Goal: Information Seeking & Learning: Learn about a topic

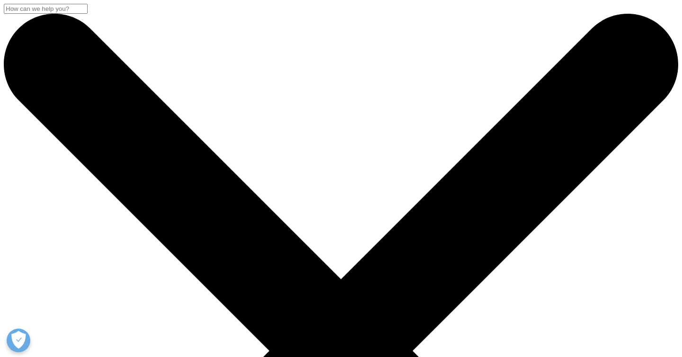
scroll to position [4, 0]
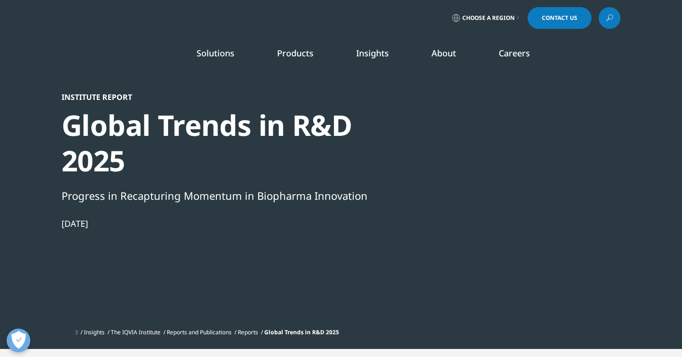
click at [71, 173] on link "DISCOVER INSIGHTS" at bounding box center [85, 174] width 132 height 8
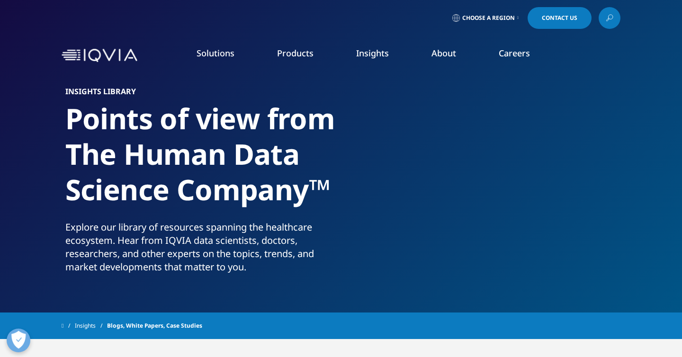
click at [210, 172] on link "SEE LATEST REPORTS" at bounding box center [227, 173] width 132 height 8
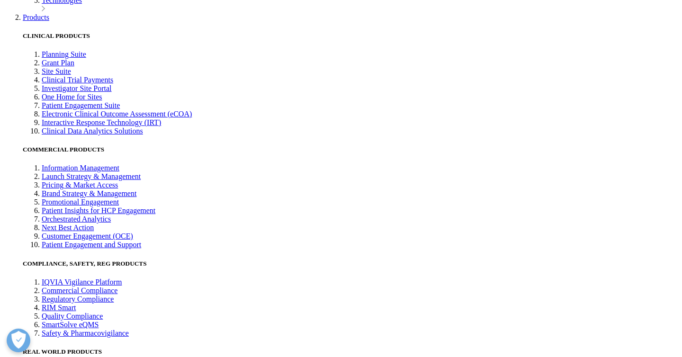
scroll to position [1294, 0]
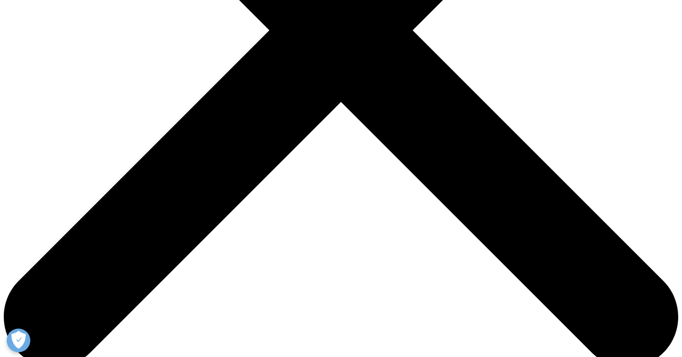
scroll to position [0, 41]
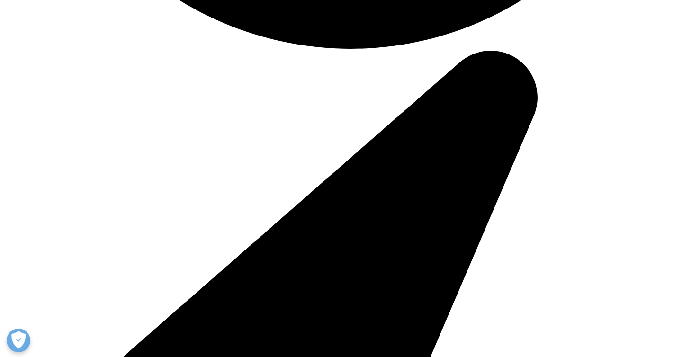
scroll to position [4853, 0]
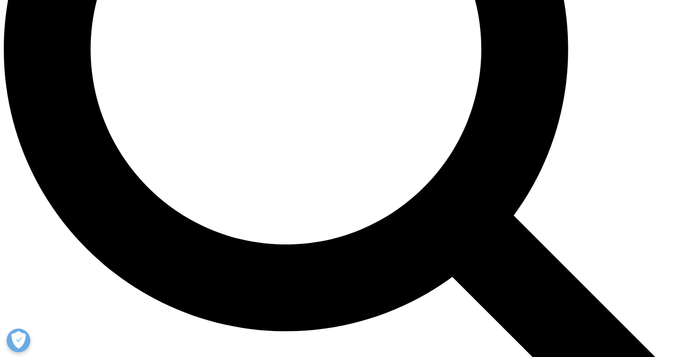
scroll to position [939, 0]
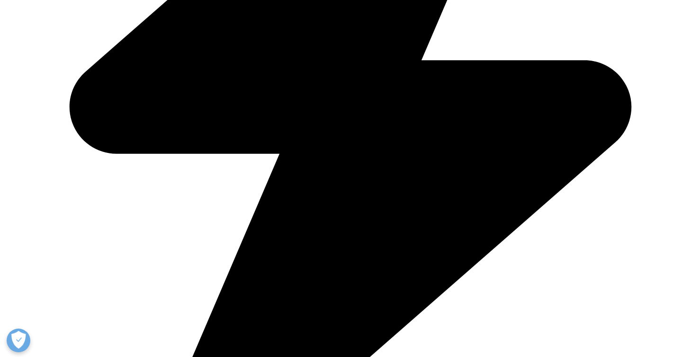
scroll to position [1449, 0]
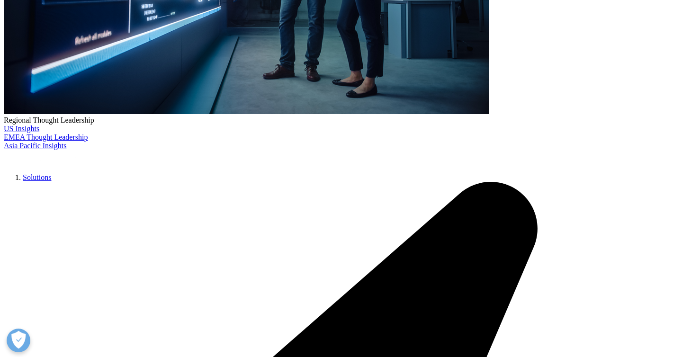
scroll to position [321, 0]
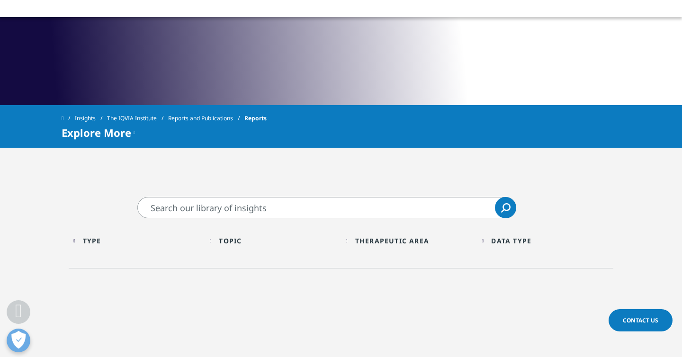
click at [234, 238] on div "Topic" at bounding box center [230, 240] width 23 height 9
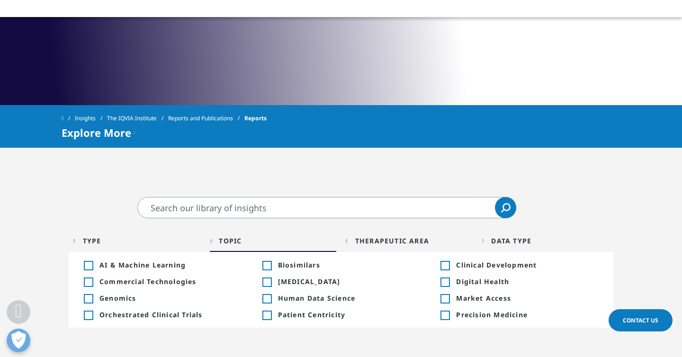
click at [139, 236] on div "Type Loading" at bounding box center [141, 240] width 117 height 9
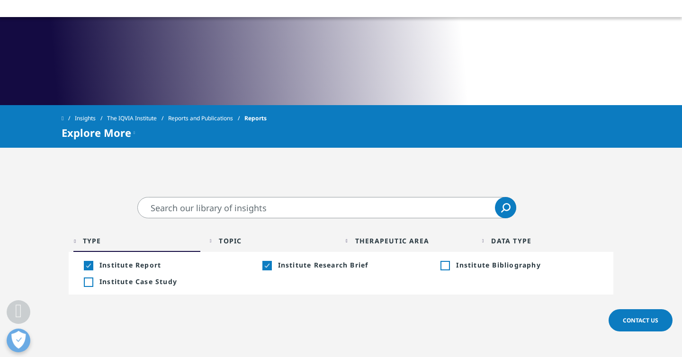
click at [246, 239] on div "Topic Loading" at bounding box center [277, 240] width 117 height 9
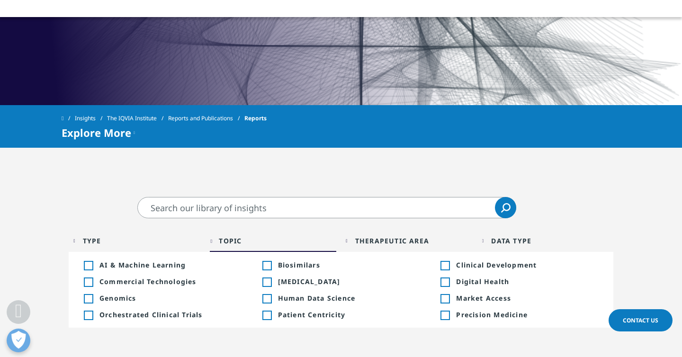
click at [375, 239] on div "Therapeutic Area" at bounding box center [392, 240] width 74 height 9
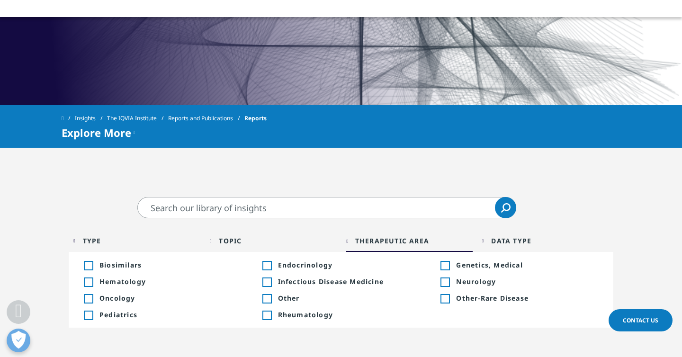
click at [496, 247] on div "Data Type Loading Clear Or/And Operator More" at bounding box center [545, 241] width 127 height 22
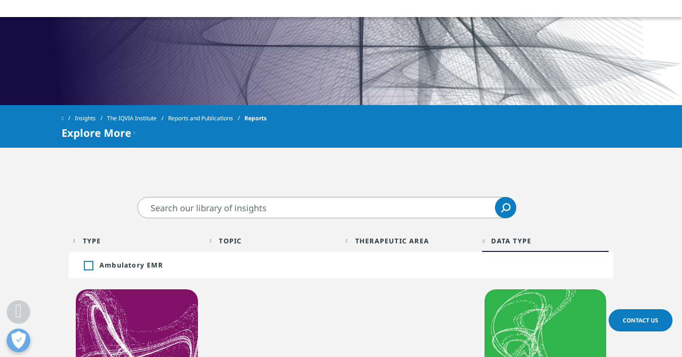
click at [496, 245] on div "Data Type" at bounding box center [511, 240] width 40 height 9
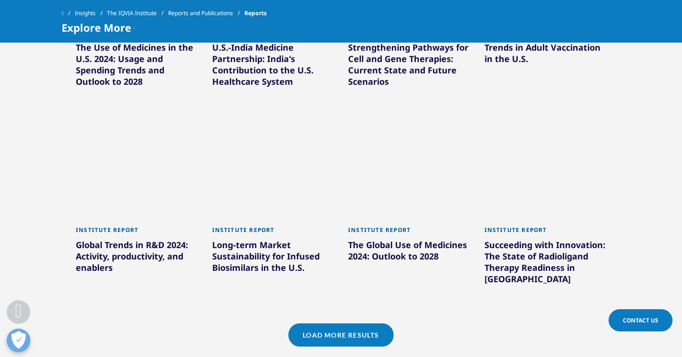
scroll to position [2005, 0]
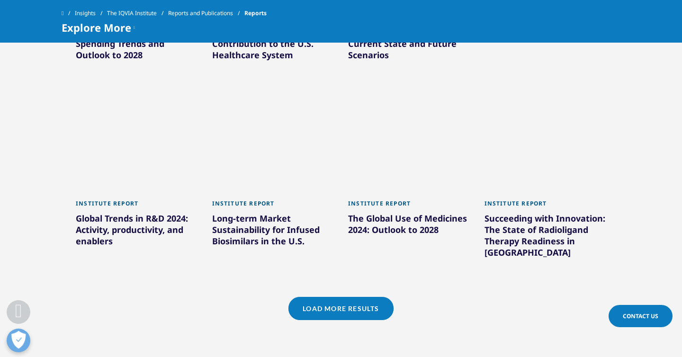
click at [359, 297] on link "Load More Results" at bounding box center [341, 308] width 105 height 23
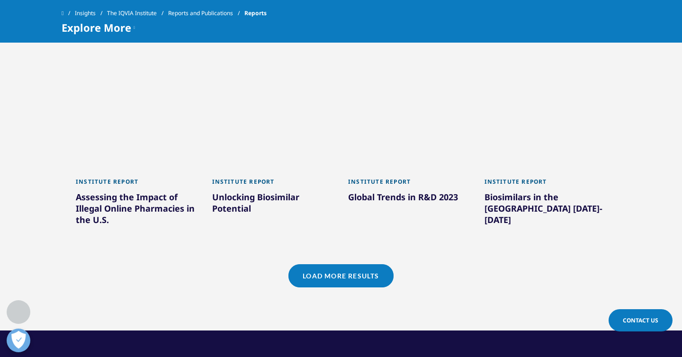
scroll to position [2621, 0]
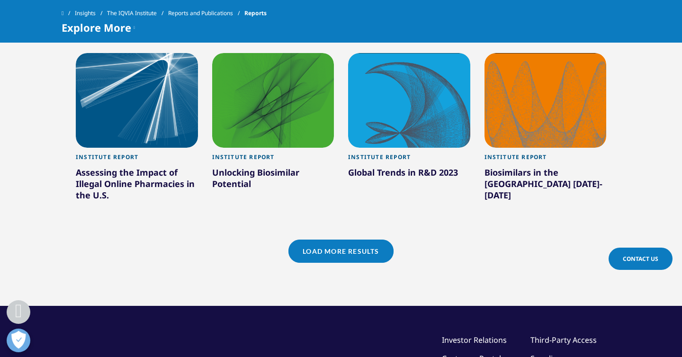
click at [354, 240] on link "Load More Results" at bounding box center [341, 251] width 105 height 23
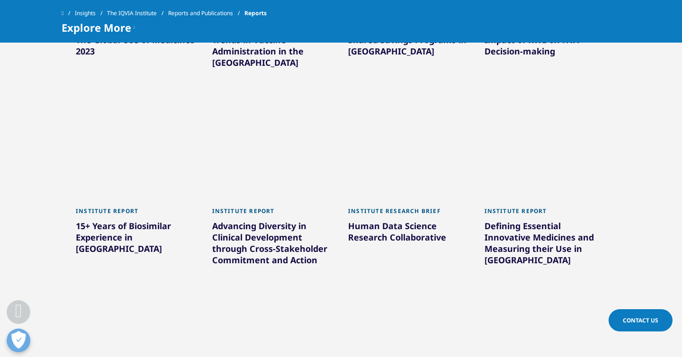
scroll to position [3092, 0]
